Goal: Task Accomplishment & Management: Use online tool/utility

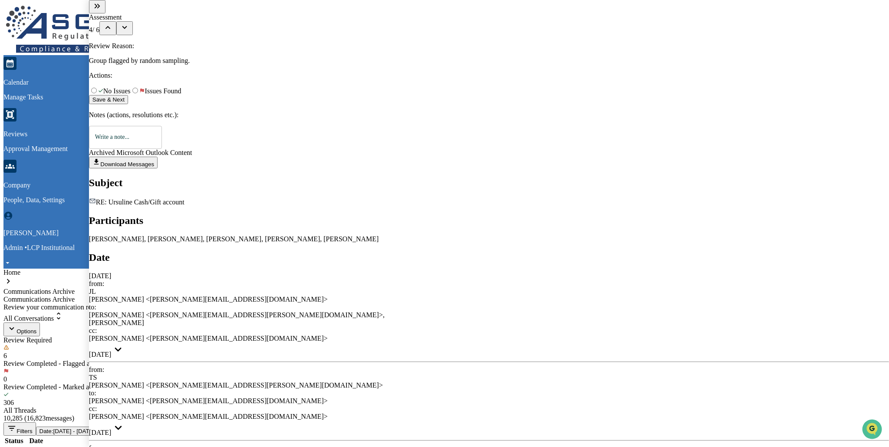
drag, startPoint x: 199, startPoint y: 107, endPoint x: 289, endPoint y: 126, distance: 91.9
click at [130, 95] on span "modal" at bounding box center [130, 90] width 0 height 7
click at [128, 104] on button "Save & Next" at bounding box center [108, 99] width 39 height 9
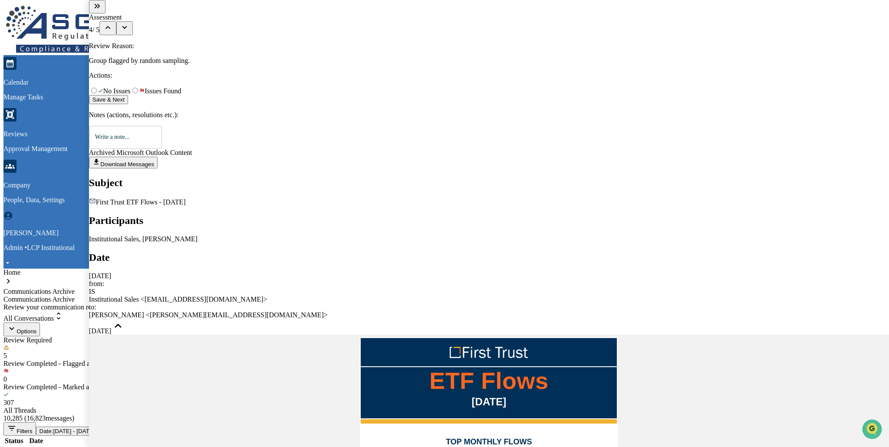
click at [130, 95] on span "modal" at bounding box center [130, 90] width 0 height 7
click at [128, 104] on button "Save & Next" at bounding box center [108, 99] width 39 height 9
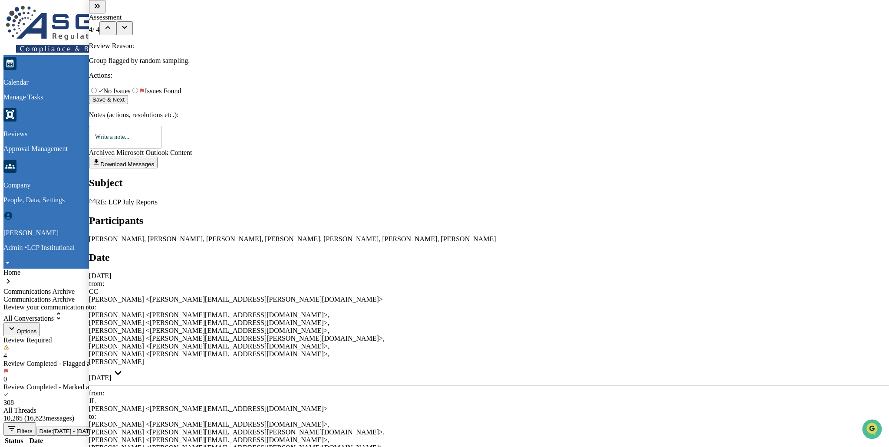
scroll to position [465, 0]
click at [130, 95] on span "modal" at bounding box center [130, 90] width 0 height 7
click at [128, 104] on button "Save & Next" at bounding box center [108, 99] width 39 height 9
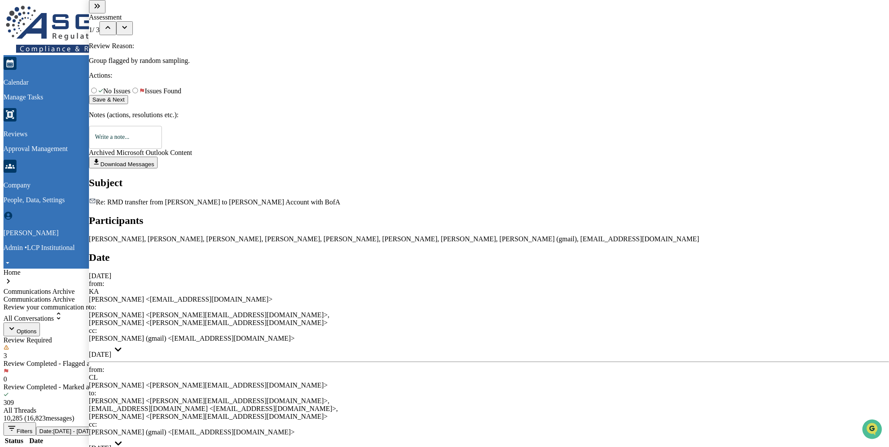
scroll to position [330, 0]
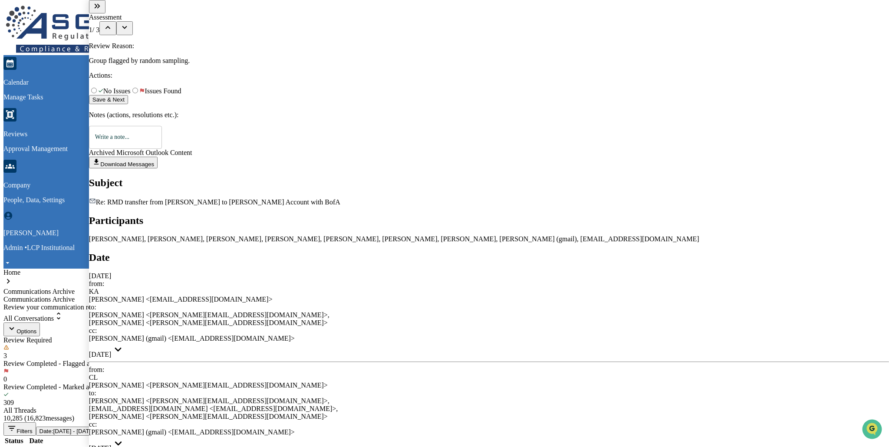
drag, startPoint x: 197, startPoint y: 107, endPoint x: 255, endPoint y: 123, distance: 59.5
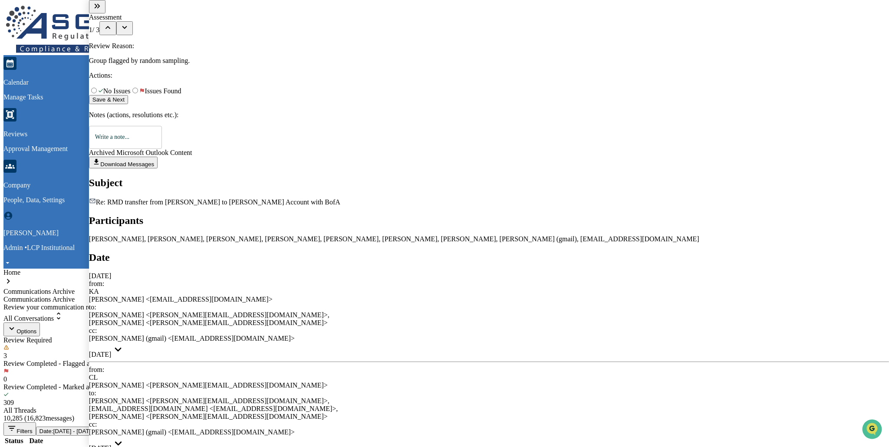
click at [130, 95] on span "modal" at bounding box center [130, 90] width 0 height 7
click at [128, 104] on button "Save & Next" at bounding box center [108, 99] width 39 height 9
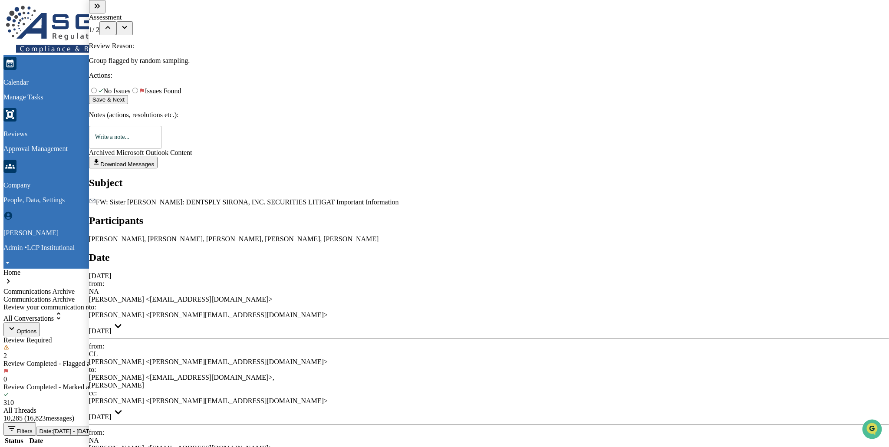
click at [126, 405] on icon "modal" at bounding box center [118, 412] width 14 height 14
click at [122, 324] on icon "modal" at bounding box center [118, 326] width 7 height 4
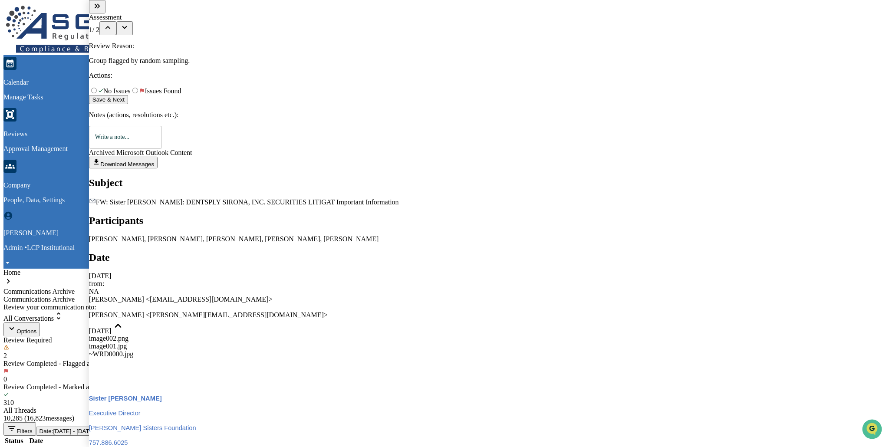
drag, startPoint x: 195, startPoint y: 106, endPoint x: 234, endPoint y: 114, distance: 39.0
click at [130, 95] on span "modal" at bounding box center [130, 90] width 0 height 7
click at [128, 104] on button "Save & Next" at bounding box center [108, 99] width 39 height 9
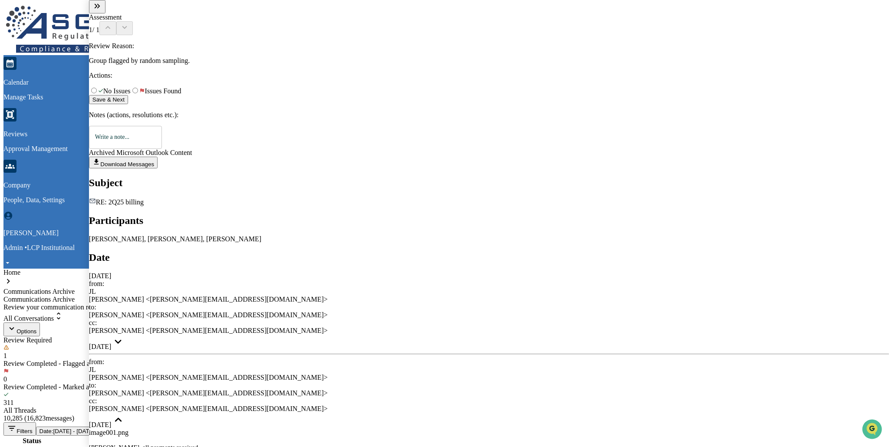
scroll to position [236, 0]
drag, startPoint x: 195, startPoint y: 105, endPoint x: 240, endPoint y: 119, distance: 46.7
click at [130, 95] on span "modal" at bounding box center [130, 90] width 0 height 7
click at [128, 104] on button "Save & Next" at bounding box center [108, 99] width 39 height 9
